Goal: Transaction & Acquisition: Subscribe to service/newsletter

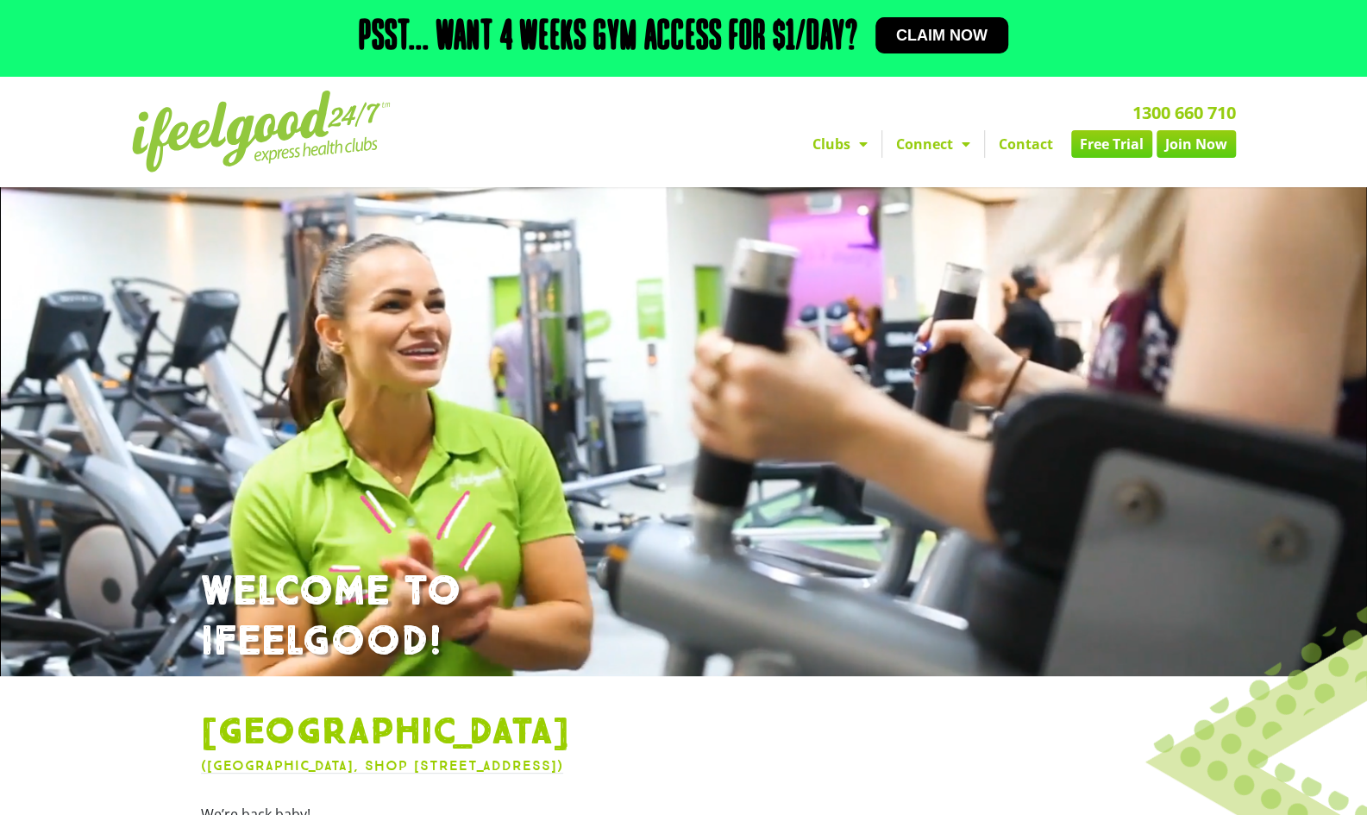
click at [1187, 157] on link "Join Now" at bounding box center [1196, 144] width 79 height 28
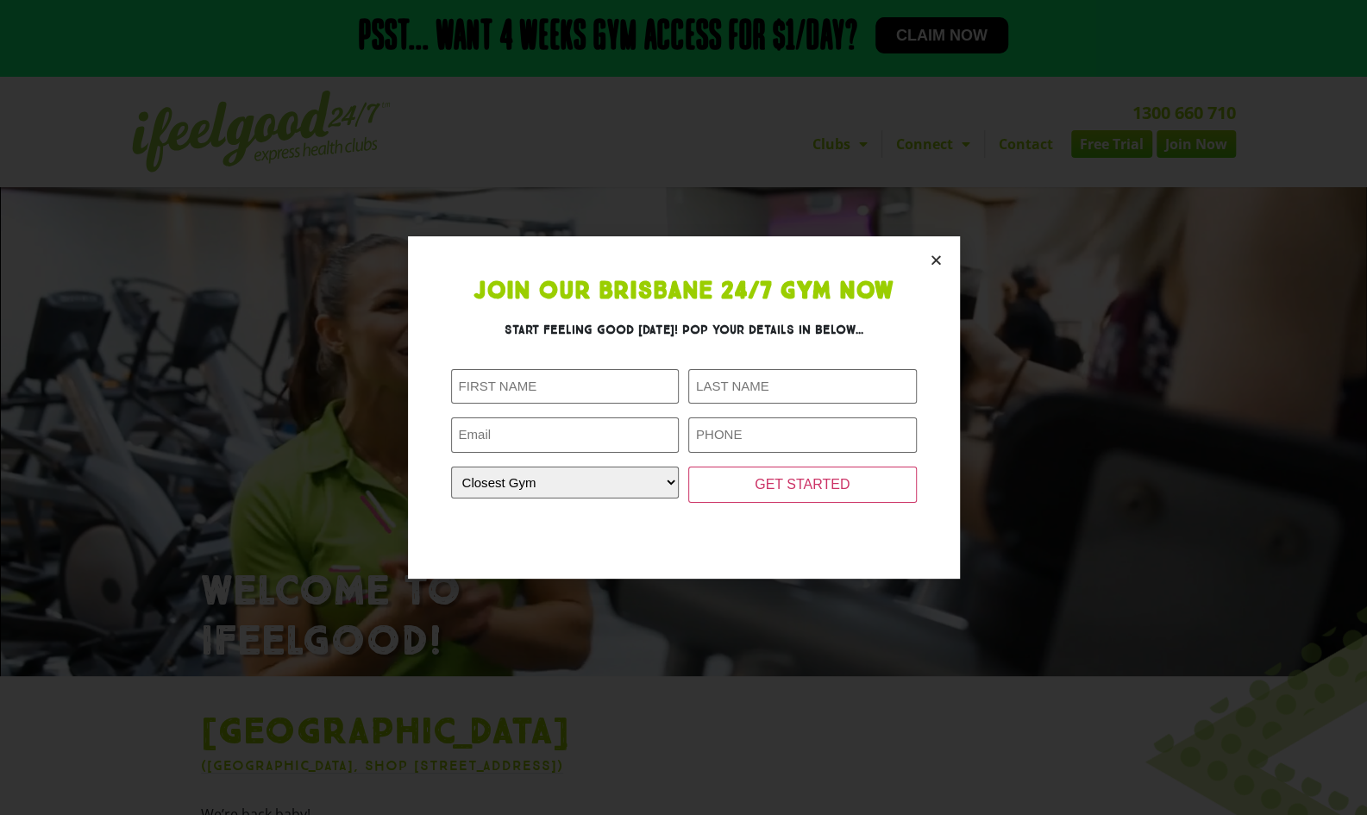
click at [923, 254] on section "Join Our Brisbane 24/7 Gym Now Start feeling good [DATE]! Pop your details in b…" at bounding box center [684, 407] width 552 height 342
click at [933, 254] on section "Join Our Brisbane 24/7 Gym Now Start feeling good [DATE]! Pop your details in b…" at bounding box center [684, 407] width 552 height 342
click at [932, 263] on icon "Close" at bounding box center [936, 260] width 13 height 13
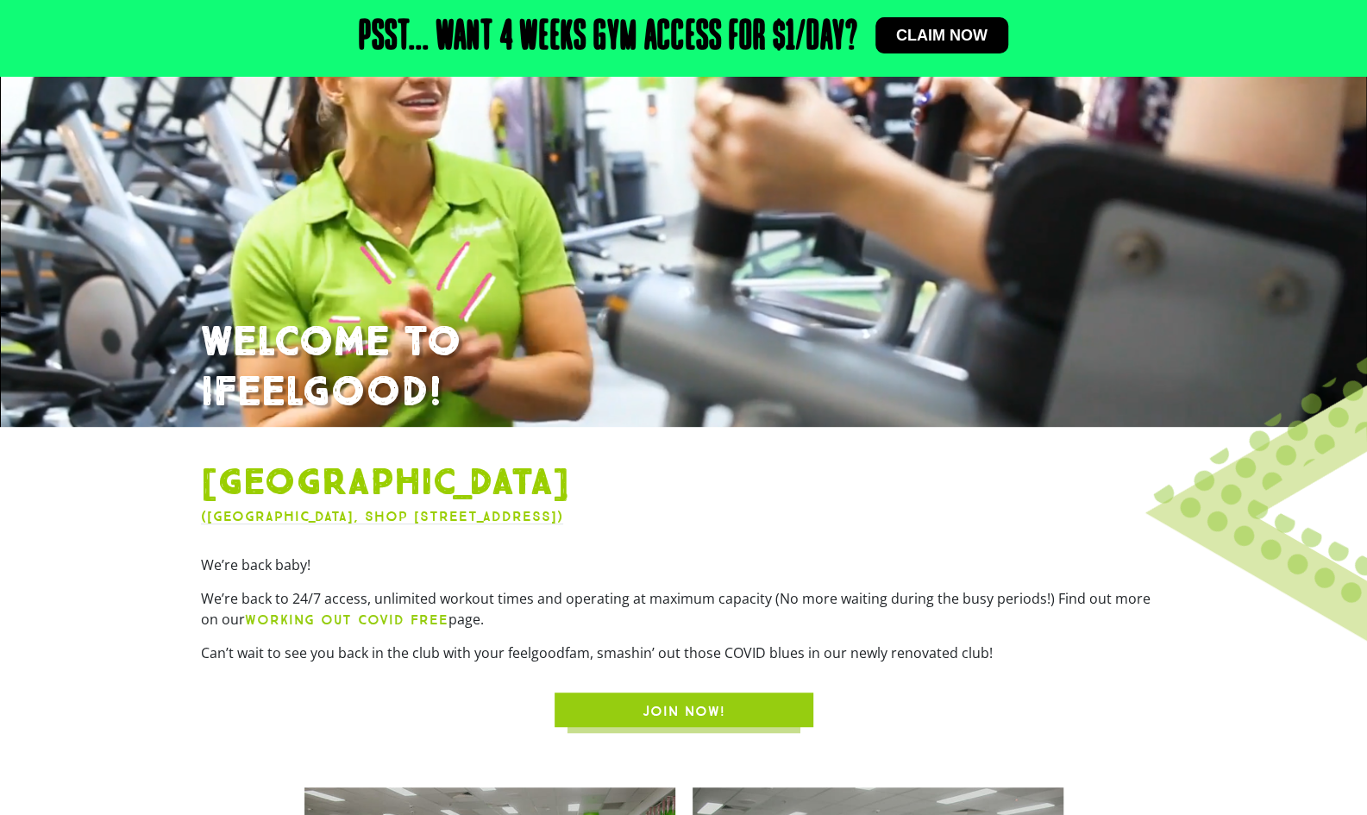
scroll to position [431, 0]
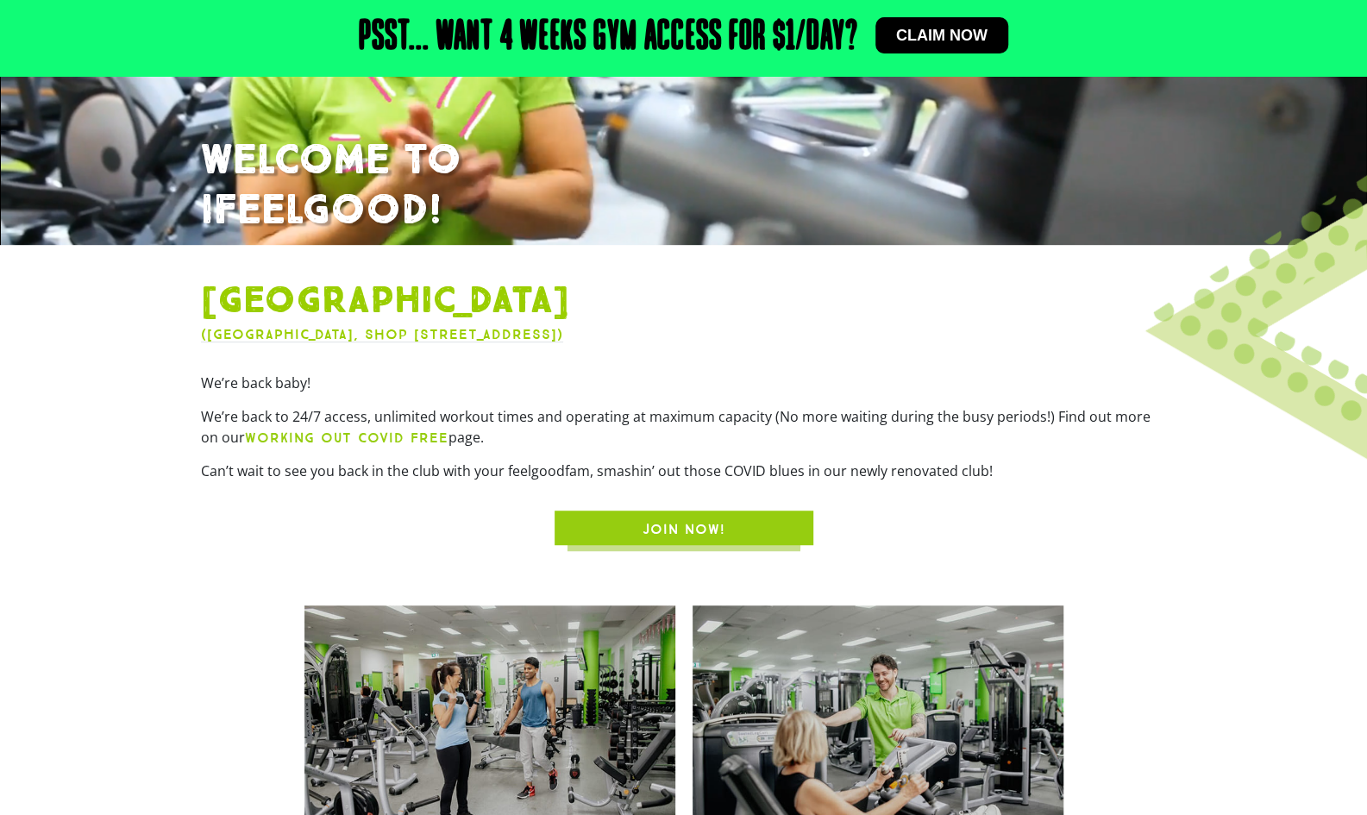
click at [728, 536] on span "JOIN NOW!" at bounding box center [684, 529] width 176 height 21
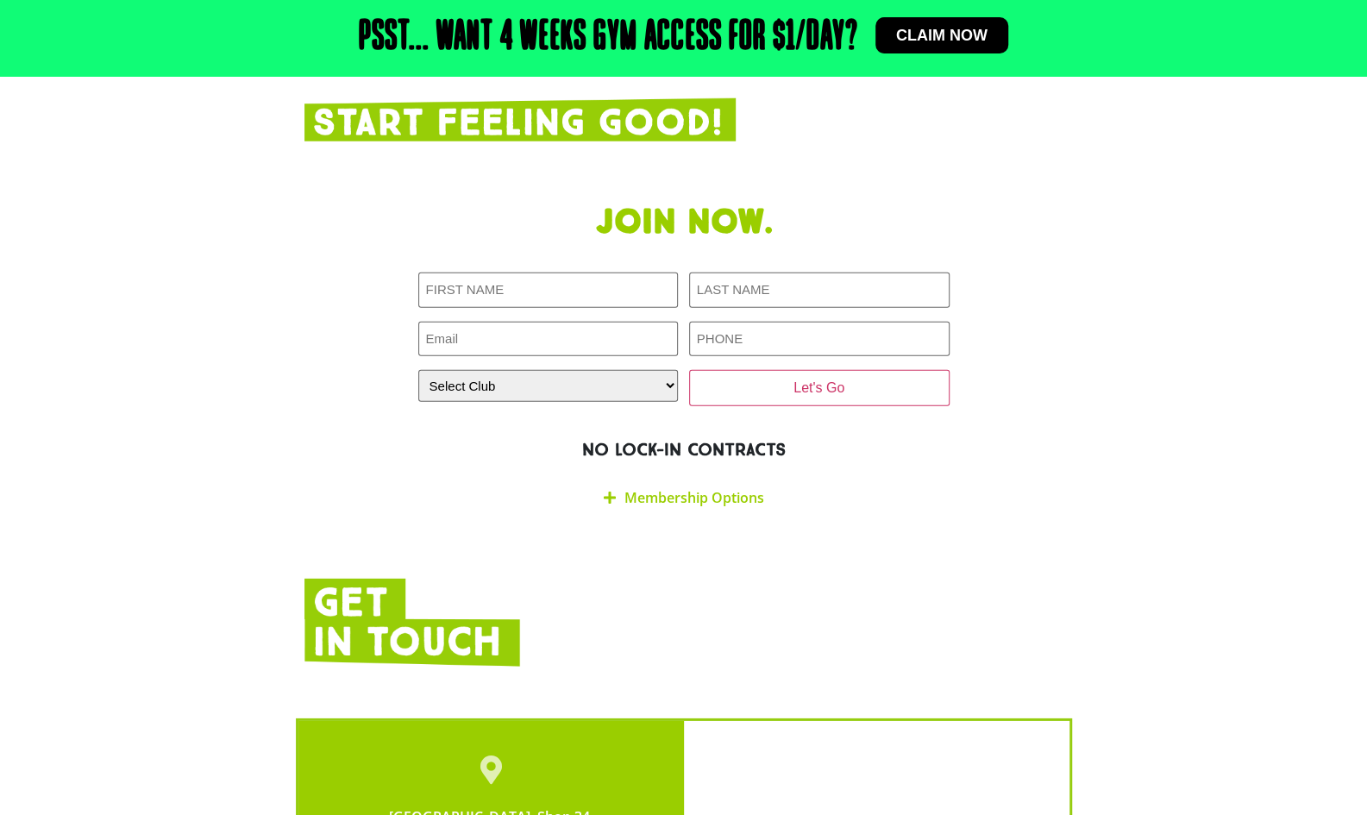
scroll to position [2981, 0]
click at [581, 370] on select "Select Club [GEOGRAPHIC_DATA] [GEOGRAPHIC_DATA] [GEOGRAPHIC_DATA] [GEOGRAPHIC_D…" at bounding box center [548, 386] width 261 height 32
select select "[GEOGRAPHIC_DATA]"
click at [418, 370] on select "Select Club [GEOGRAPHIC_DATA] [GEOGRAPHIC_DATA] [GEOGRAPHIC_DATA] [GEOGRAPHIC_D…" at bounding box center [548, 386] width 261 height 32
click at [654, 488] on link "Membership Options" at bounding box center [695, 497] width 140 height 19
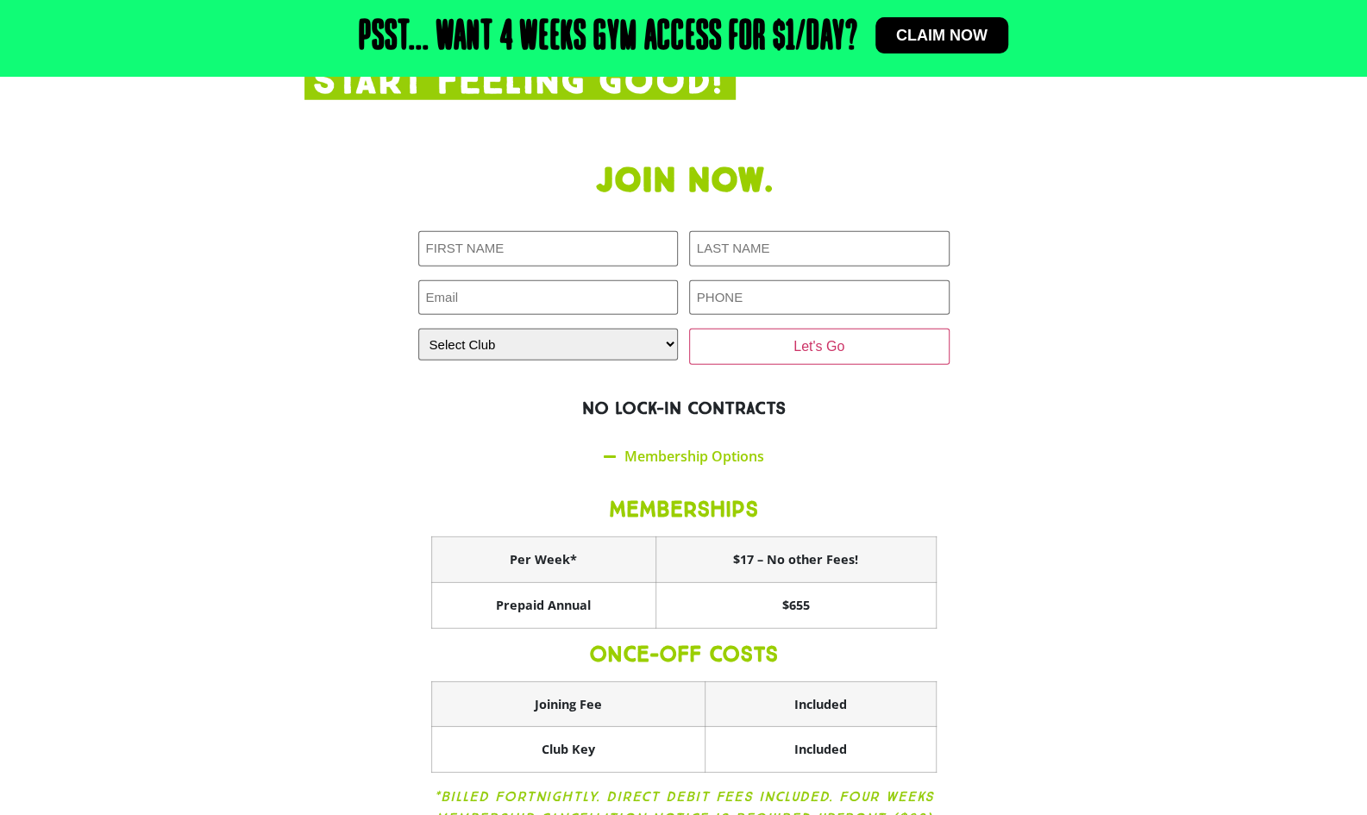
scroll to position [3068, 0]
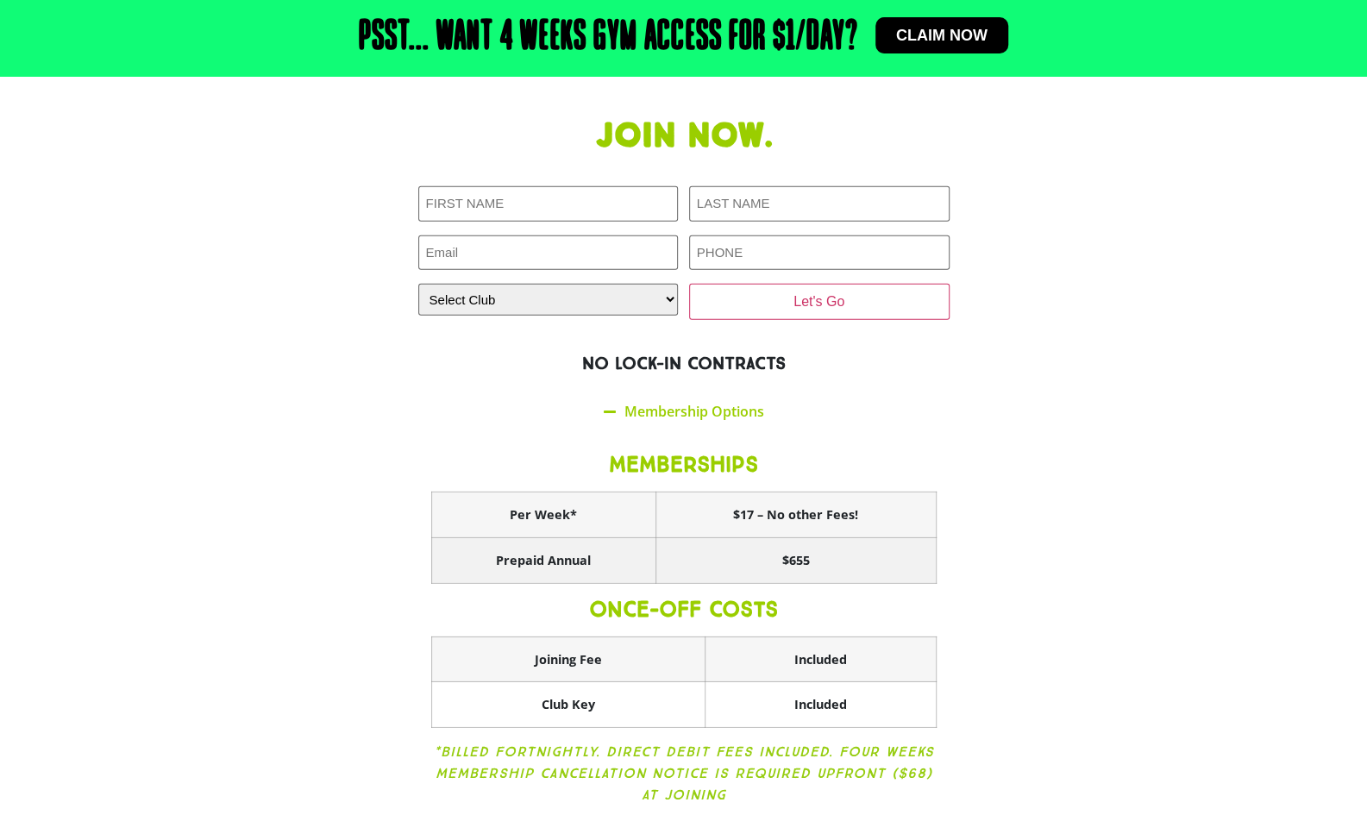
click at [572, 538] on th "Prepaid Annual" at bounding box center [543, 561] width 224 height 46
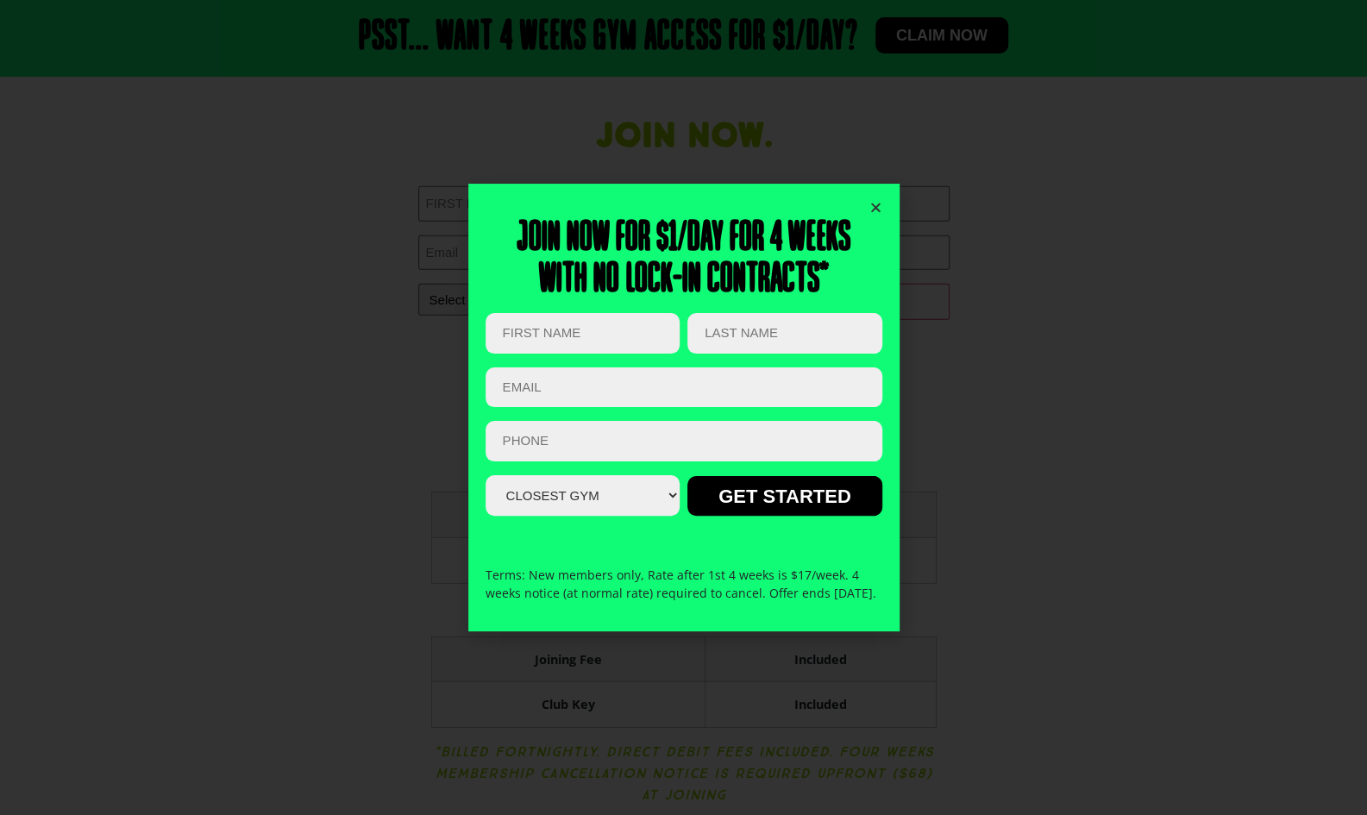
click at [870, 201] on icon "Close" at bounding box center [876, 207] width 13 height 13
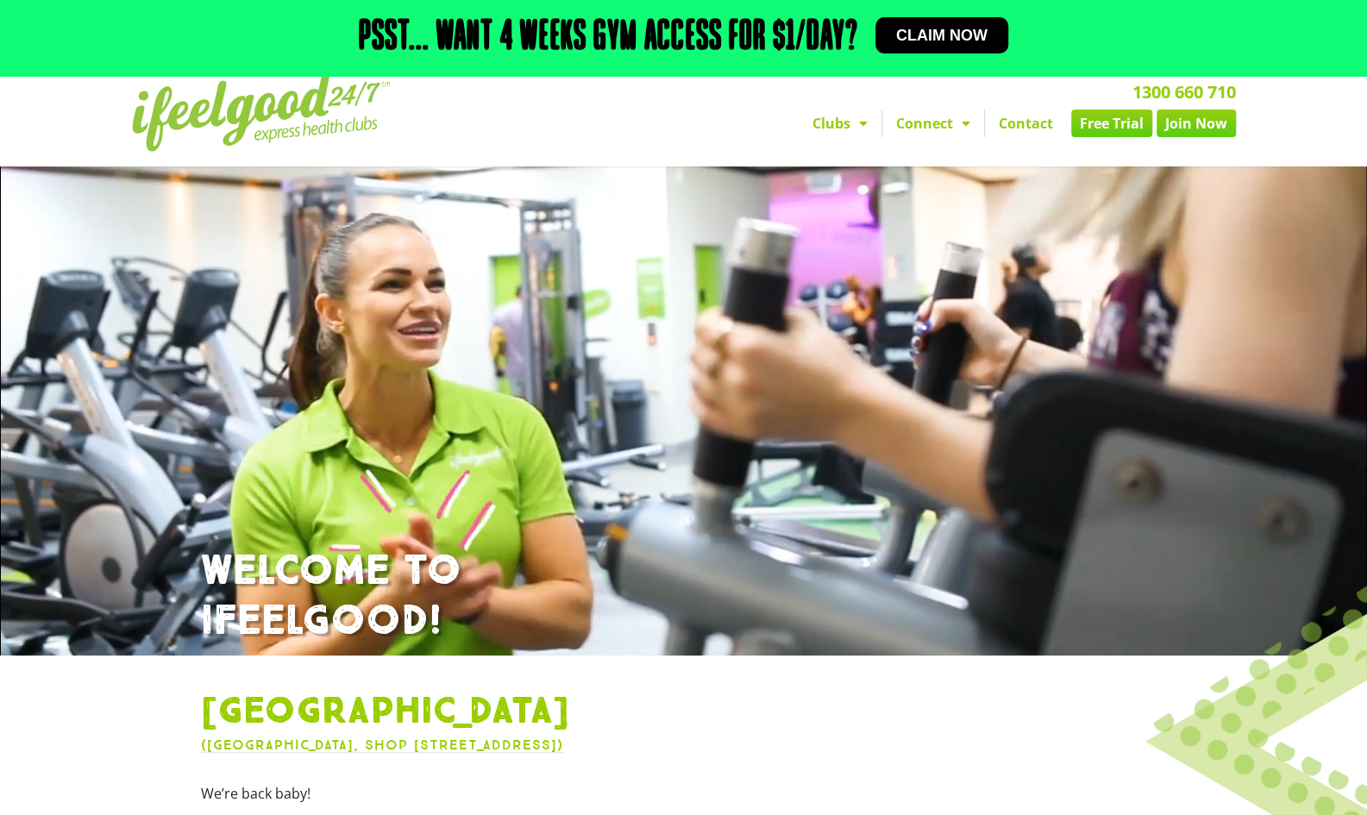
scroll to position [0, 0]
